Goal: Task Accomplishment & Management: Complete application form

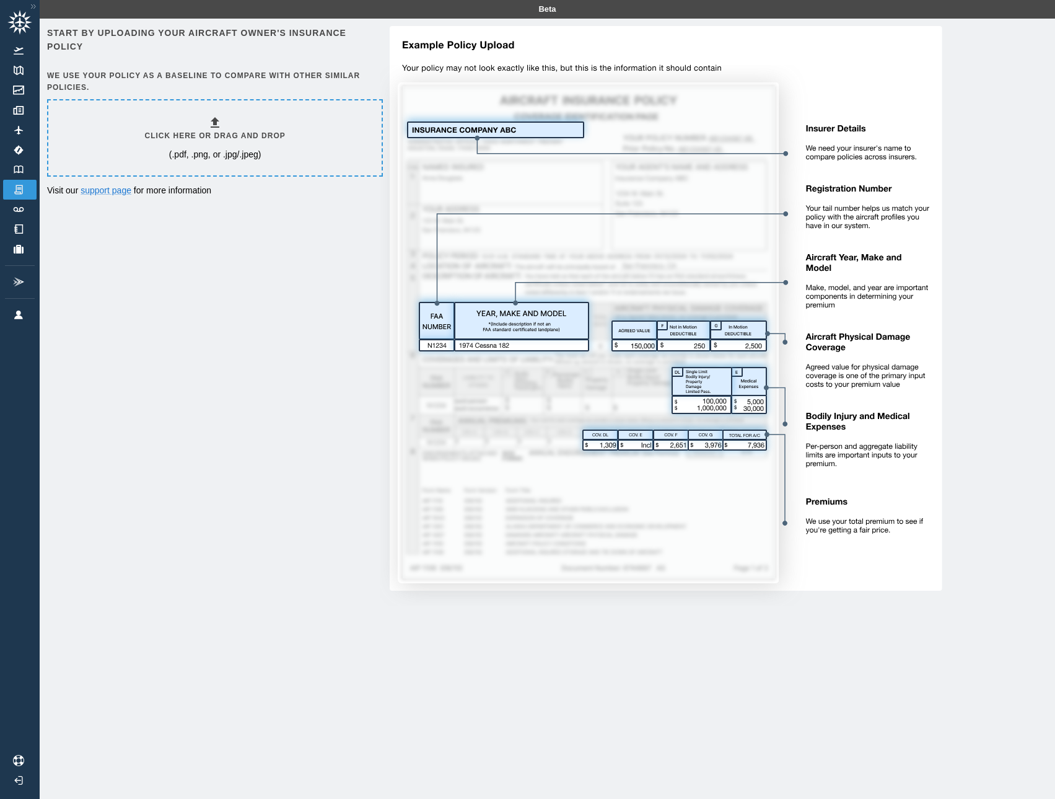
click at [245, 133] on h6 "Click here or drag and drop" at bounding box center [215, 136] width 141 height 12
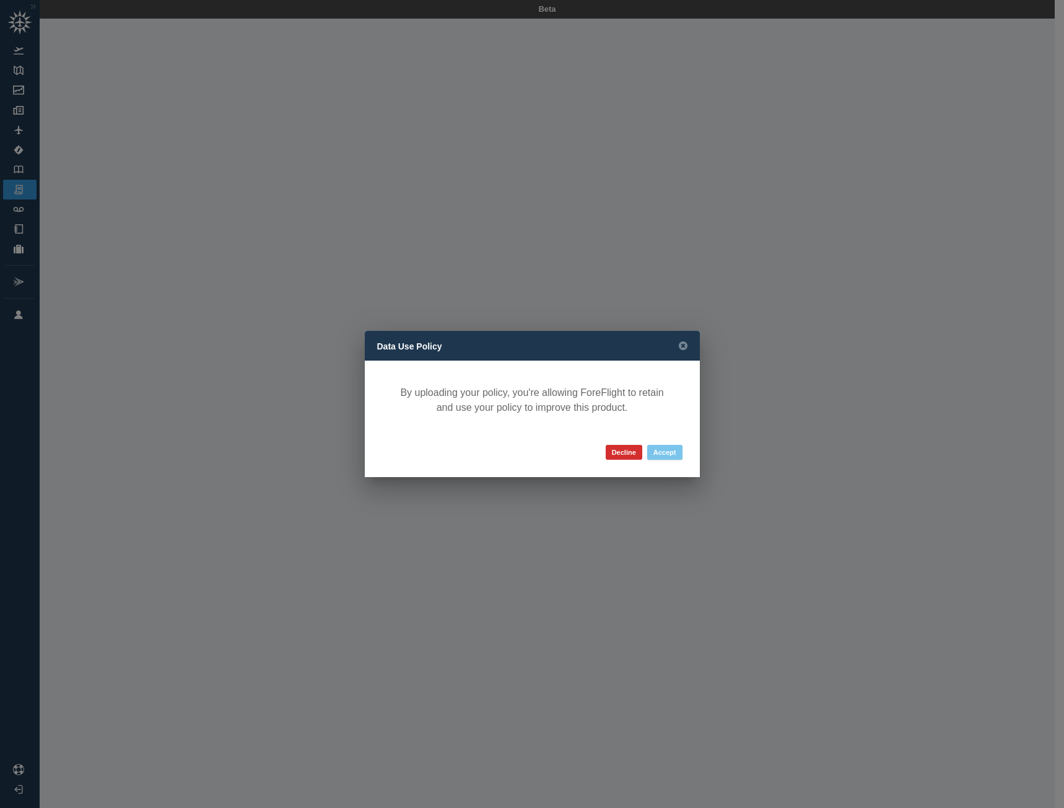
click at [673, 456] on button "Accept" at bounding box center [664, 452] width 35 height 15
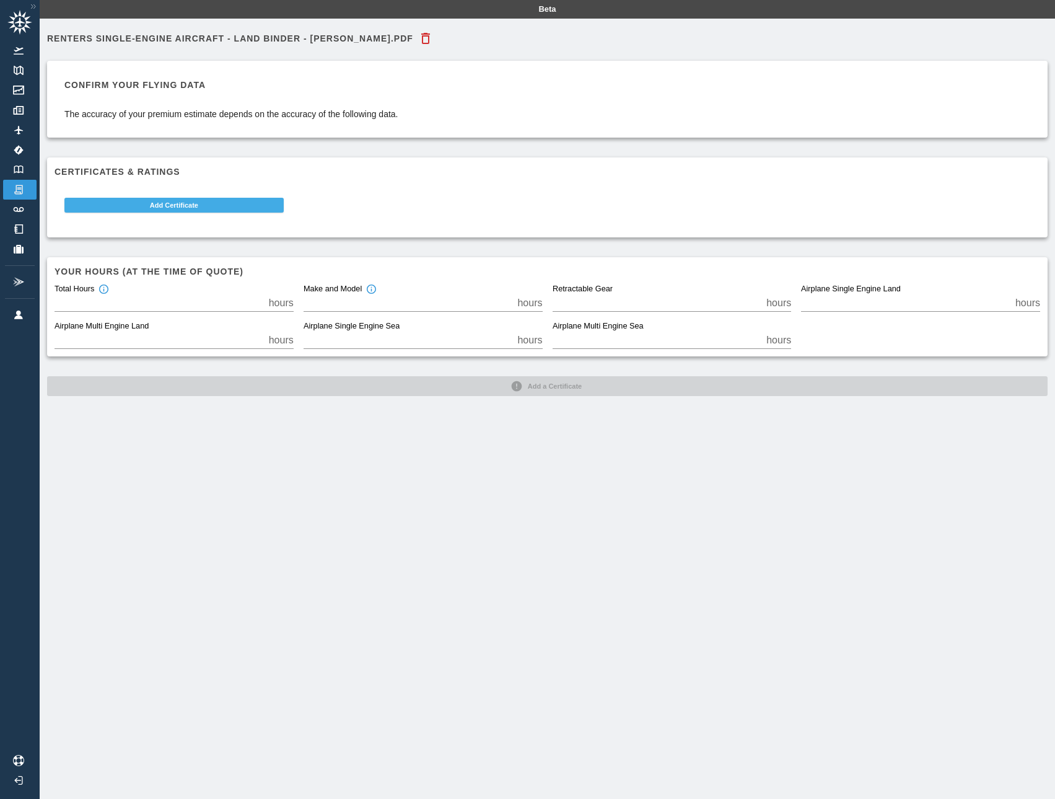
click at [159, 201] on button "Add Certificate" at bounding box center [173, 205] width 219 height 15
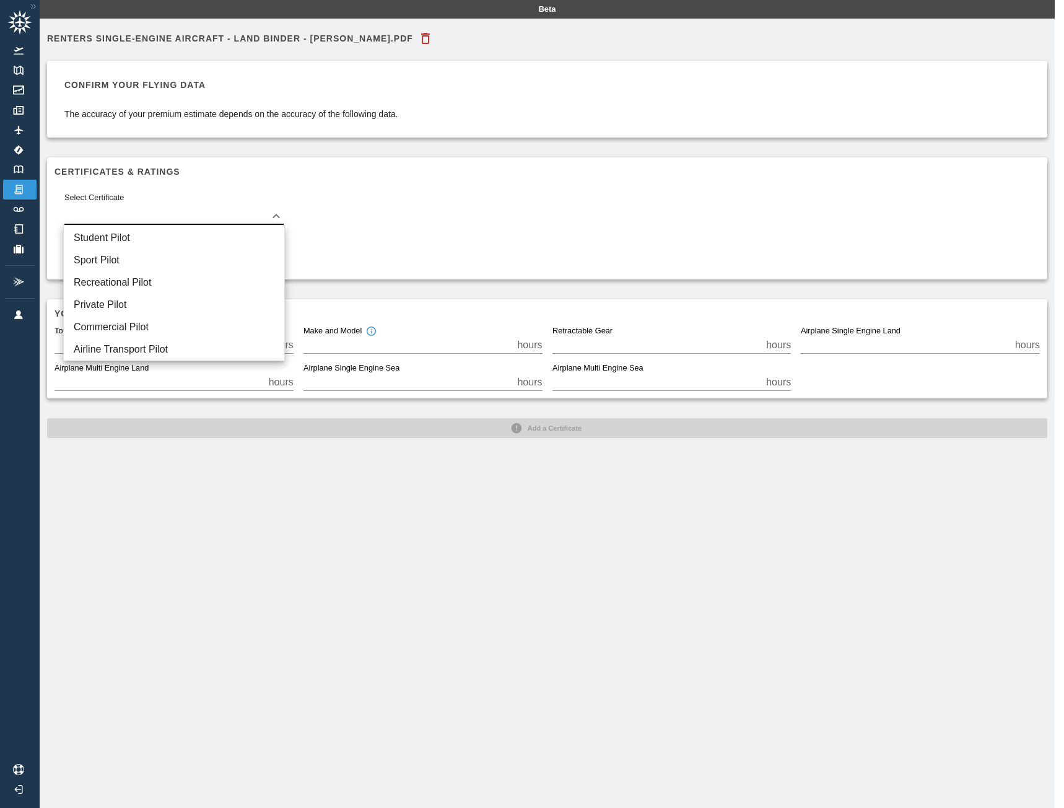
click at [176, 209] on body "Beta Renters Single-Engine Aircraft - Land Binder - Grant Miller.pdf Confirm yo…" at bounding box center [532, 404] width 1064 height 808
click at [159, 234] on li "Student Pilot" at bounding box center [174, 238] width 221 height 22
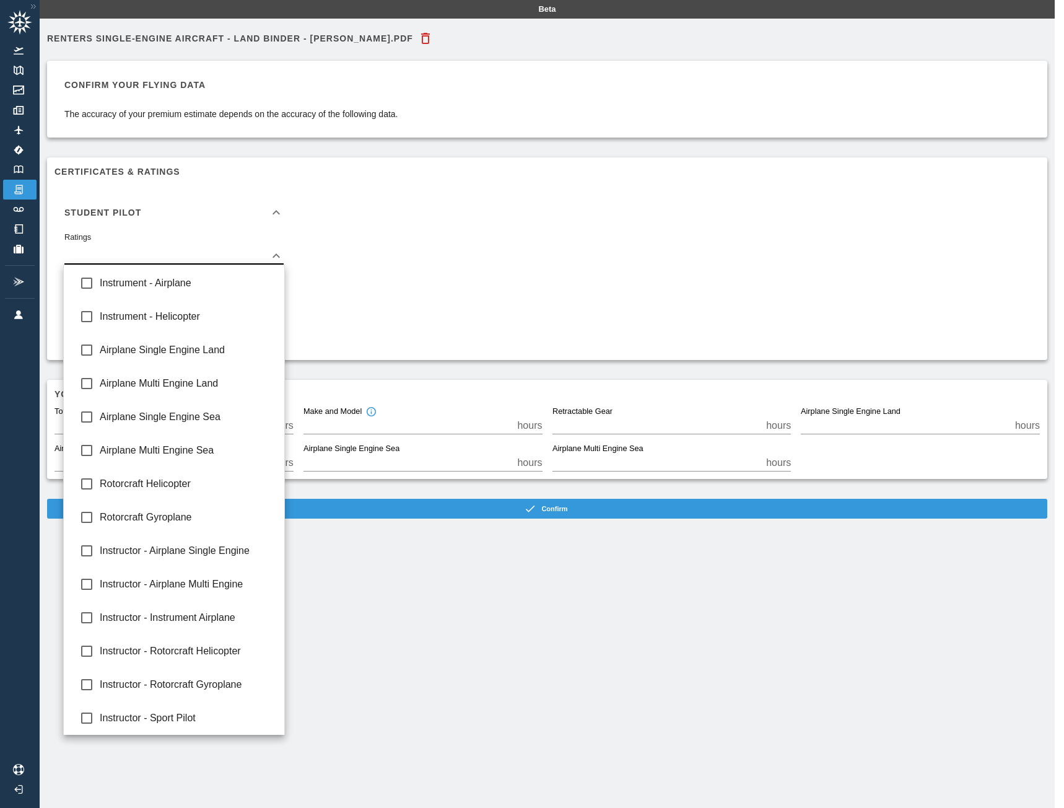
click at [217, 254] on body "Beta Renters Single-Engine Aircraft - Land Binder - Grant Miller.pdf Confirm yo…" at bounding box center [532, 404] width 1064 height 808
click at [217, 254] on div at bounding box center [532, 404] width 1064 height 808
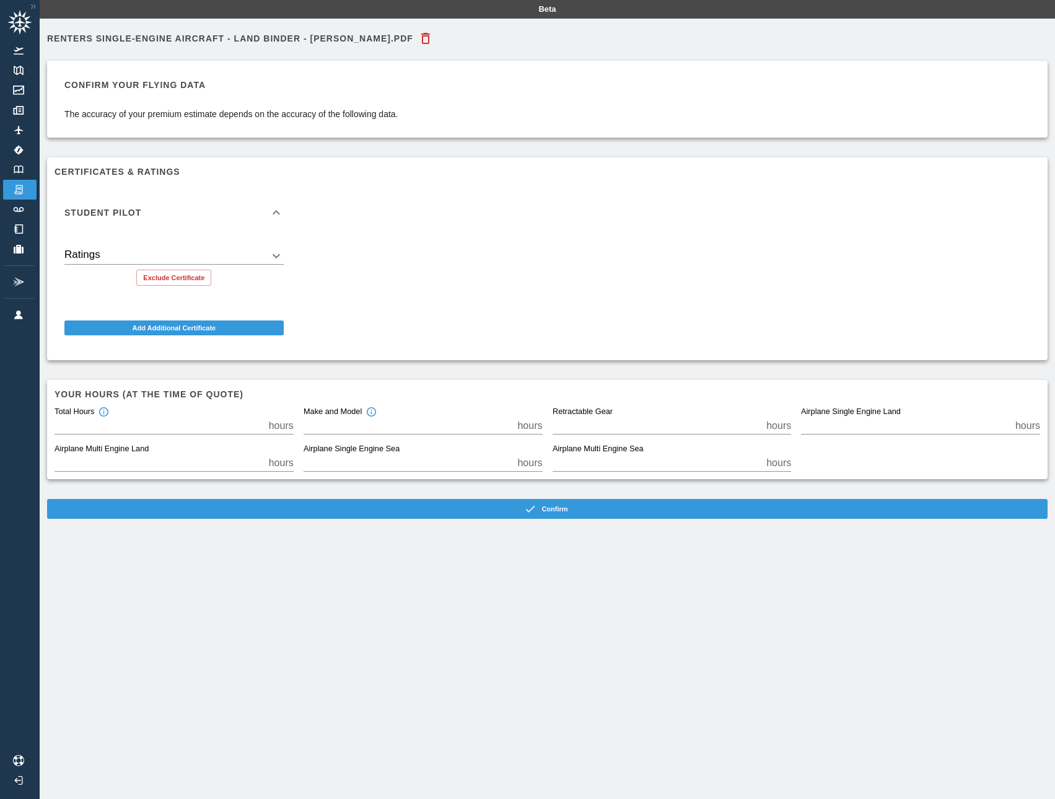
click at [385, 248] on div "Instrument - Airplane Instrument - Helicopter Airplane Single Engine Land Airpl…" at bounding box center [527, 399] width 1055 height 799
click at [185, 273] on button "Exclude Certificate" at bounding box center [173, 278] width 75 height 16
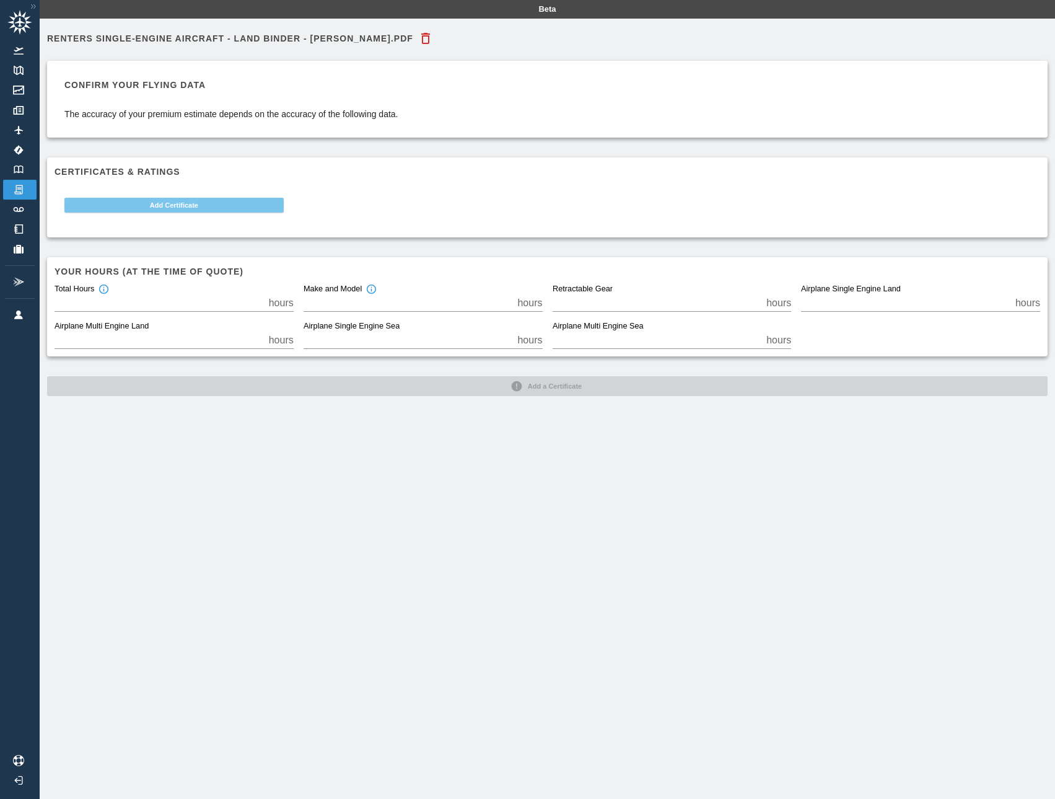
click at [211, 211] on button "Add Certificate" at bounding box center [173, 205] width 219 height 15
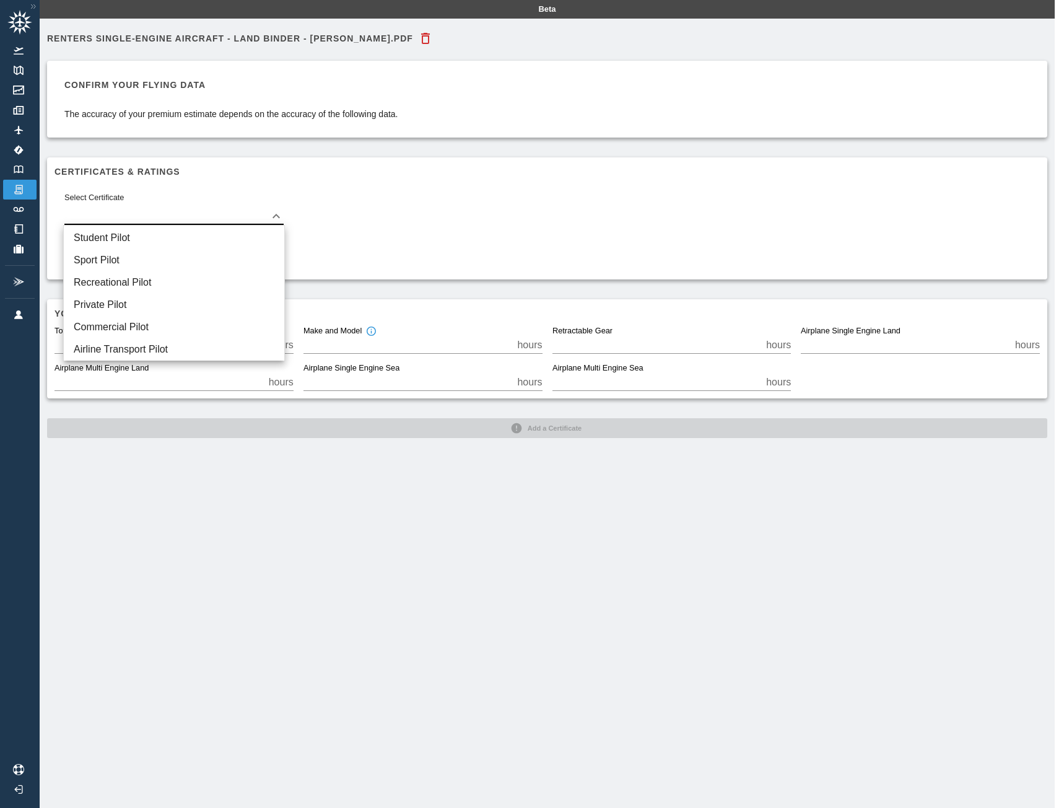
click at [199, 218] on body "Beta Renters Single-Engine Aircraft - Land Binder - Grant Miller.pdf Confirm yo…" at bounding box center [532, 404] width 1064 height 808
click at [187, 232] on li "Student Pilot" at bounding box center [174, 238] width 221 height 22
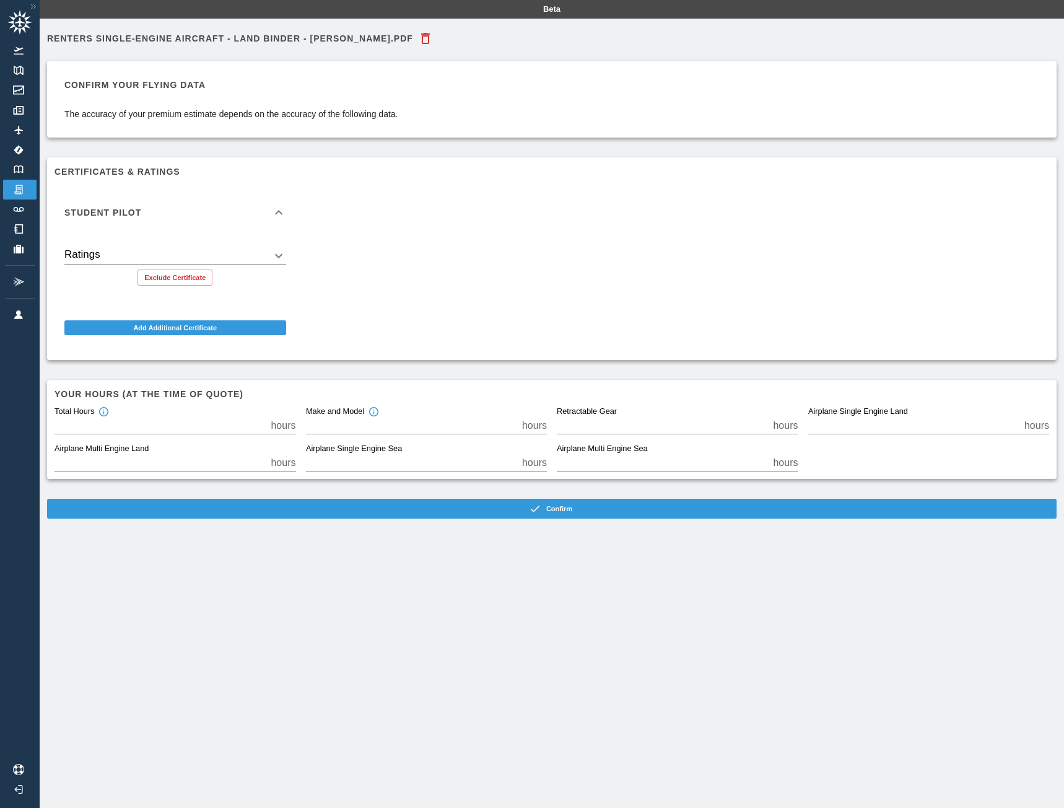
click at [180, 247] on body "Beta Renters Single-Engine Aircraft - Land Binder - Grant Miller.pdf Confirm yo…" at bounding box center [532, 404] width 1064 height 808
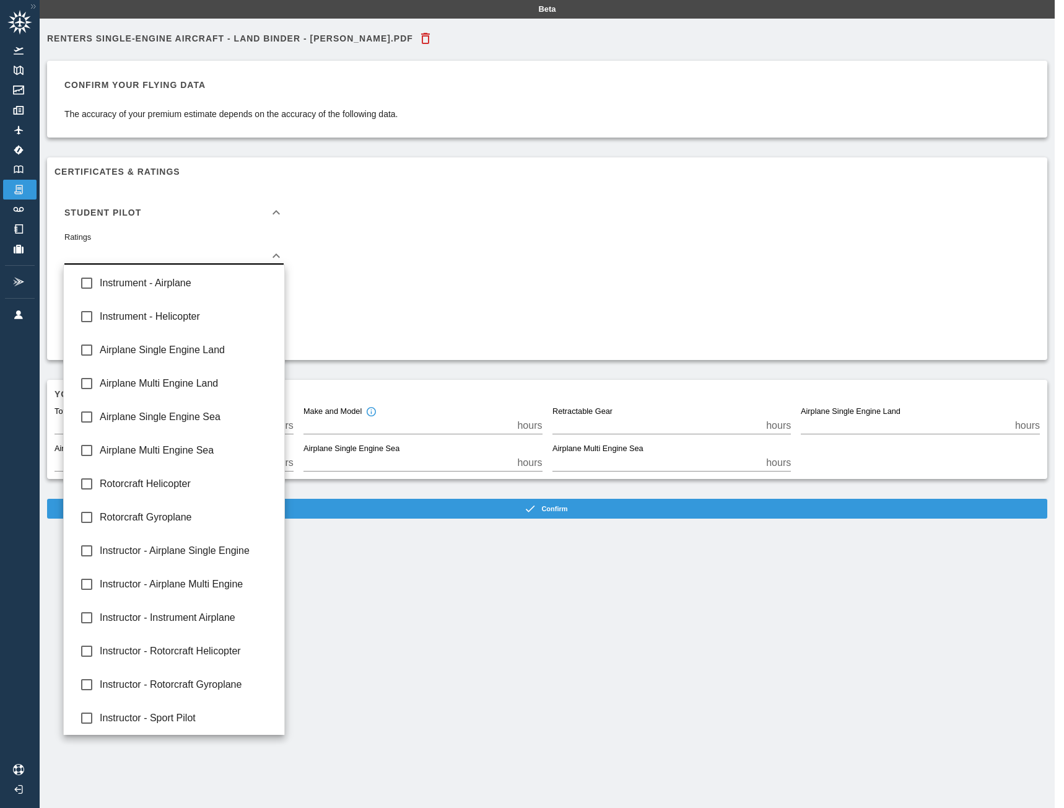
click at [180, 250] on div at bounding box center [532, 404] width 1064 height 808
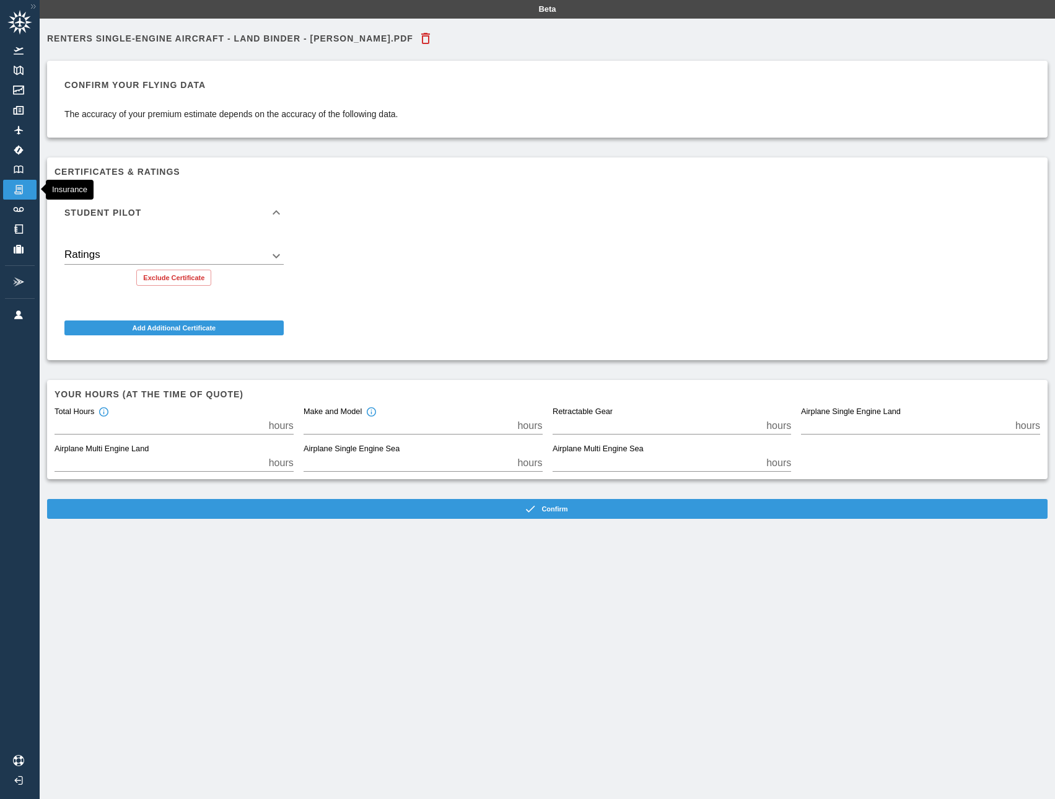
click at [13, 183] on link "Insurance" at bounding box center [19, 190] width 33 height 20
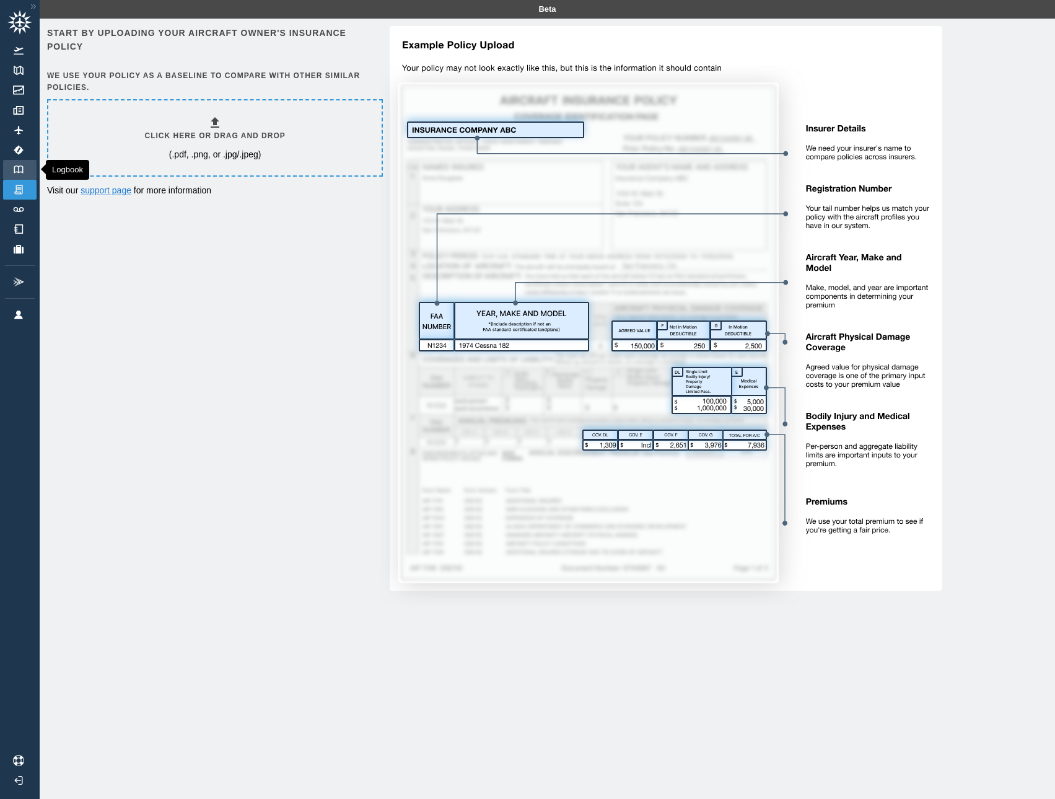
click at [29, 170] on link "Logbook" at bounding box center [19, 170] width 33 height 20
